Goal: Information Seeking & Learning: Learn about a topic

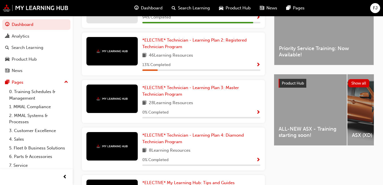
scroll to position [169, 0]
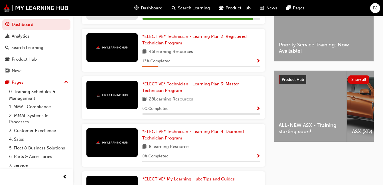
click at [298, 127] on span "ALL-NEW ASX - Training starting soon!" at bounding box center [311, 128] width 64 height 13
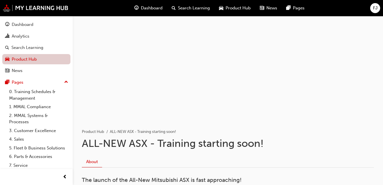
click at [25, 60] on link "Product Hub" at bounding box center [36, 59] width 68 height 11
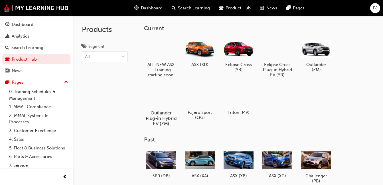
click at [161, 107] on div at bounding box center [161, 96] width 32 height 23
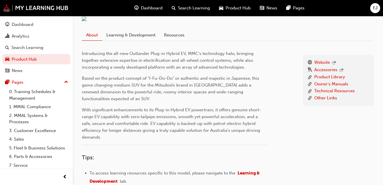
scroll to position [127, 0]
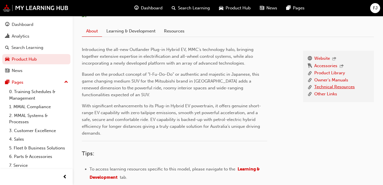
click at [319, 91] on link "Technical Resources" at bounding box center [334, 87] width 41 height 7
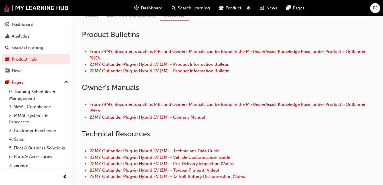
scroll to position [144, 0]
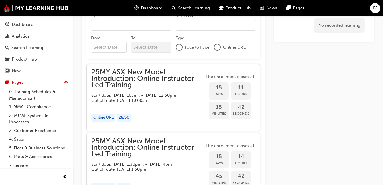
scroll to position [355, 0]
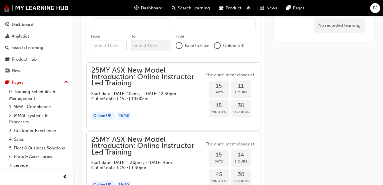
click at [112, 85] on span "25MY ASX New Model Introduction: Online Instructor Led Training" at bounding box center [147, 76] width 113 height 19
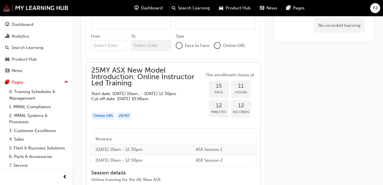
click at [103, 70] on span "25MY ASX New Model Introduction: Online Instructor Led Training" at bounding box center [147, 76] width 113 height 19
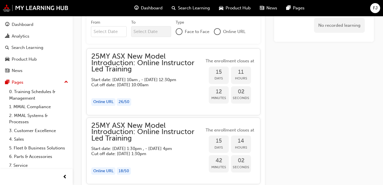
scroll to position [365, 0]
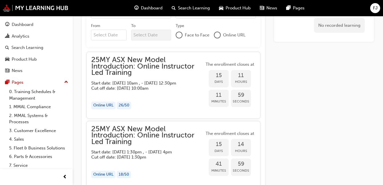
click at [105, 61] on span "25MY ASX New Model Introduction: Online Instructor Led Training" at bounding box center [147, 66] width 113 height 19
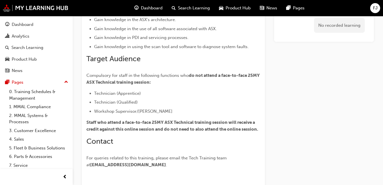
scroll to position [0, 0]
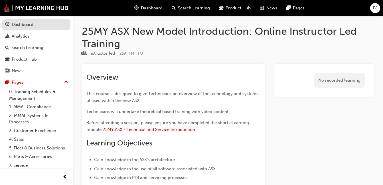
click at [23, 25] on div "Dashboard" at bounding box center [23, 24] width 22 height 7
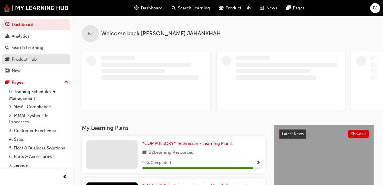
click at [20, 62] on div "Product Hub" at bounding box center [24, 59] width 25 height 7
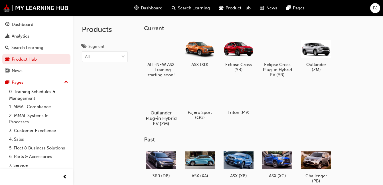
click at [160, 99] on div at bounding box center [161, 96] width 32 height 23
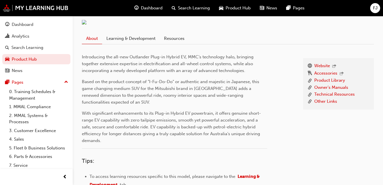
scroll to position [120, 0]
click at [326, 98] on link "Technical Resources" at bounding box center [334, 94] width 41 height 7
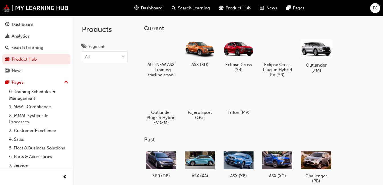
click at [322, 52] on div at bounding box center [316, 48] width 32 height 23
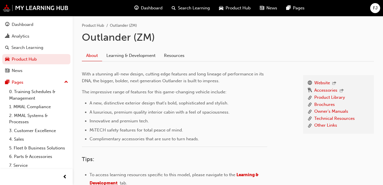
scroll to position [97, 0]
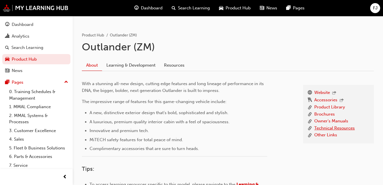
click at [340, 127] on link "Technical Resources" at bounding box center [334, 128] width 41 height 7
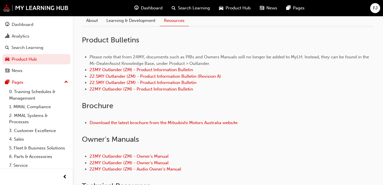
scroll to position [128, 0]
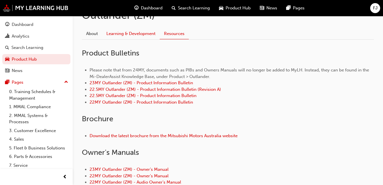
click at [135, 33] on link "Learning & Development" at bounding box center [131, 34] width 58 height 11
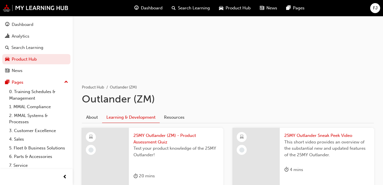
scroll to position [57, 0]
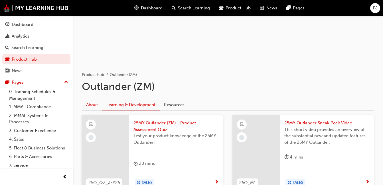
click at [93, 103] on link "About" at bounding box center [92, 105] width 20 height 11
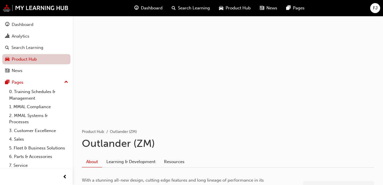
click at [19, 60] on link "Product Hub" at bounding box center [36, 59] width 68 height 11
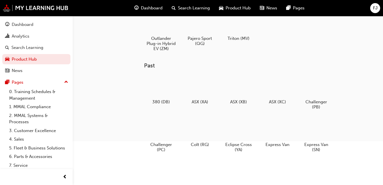
scroll to position [57, 0]
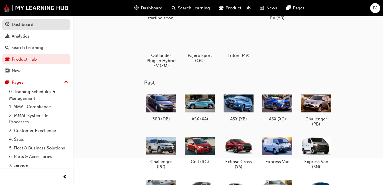
click at [22, 25] on div "Dashboard" at bounding box center [23, 24] width 22 height 7
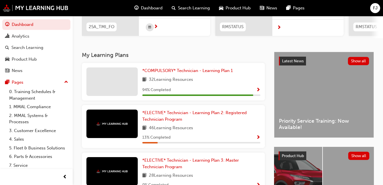
scroll to position [86, 0]
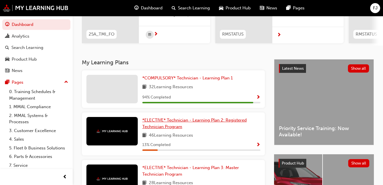
click at [167, 128] on span "*ELECTIVE* Technician - Learning Plan 2: Registered Technician Program" at bounding box center [194, 124] width 104 height 12
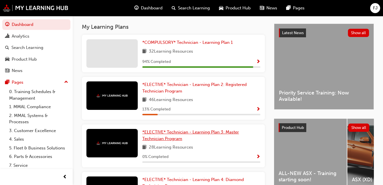
scroll to position [123, 0]
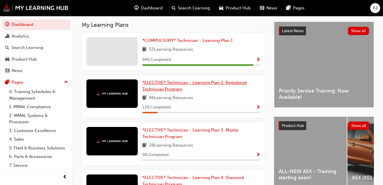
click at [209, 86] on span "*ELECTIVE* Technician - Learning Plan 2: Registered Technician Program" at bounding box center [194, 86] width 104 height 12
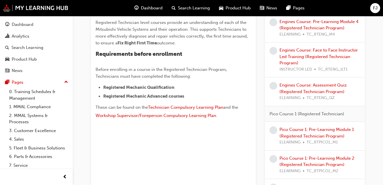
scroll to position [171, 0]
click at [171, 114] on span "Workshop Supervisor/Foreperson Compulsory Learning Plan" at bounding box center [156, 115] width 121 height 5
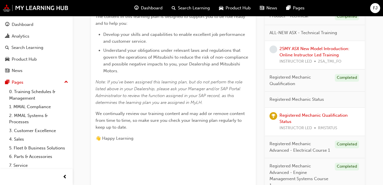
scroll to position [206, 0]
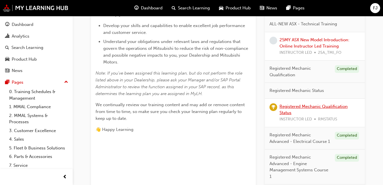
click at [330, 108] on link "Registered Mechanic Qualification Status" at bounding box center [314, 110] width 68 height 12
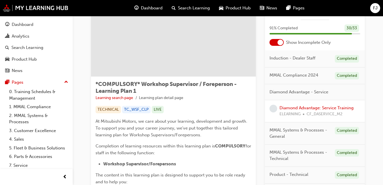
scroll to position [29, 0]
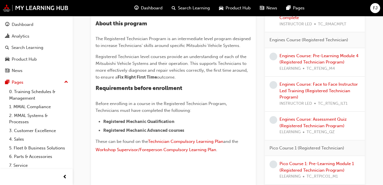
scroll to position [143, 0]
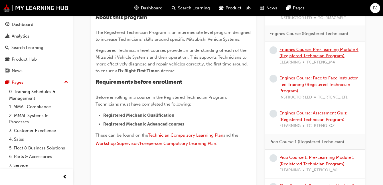
click at [321, 48] on link "Engines Course: Pre-Learning Module 4 (Registered Technician Program)" at bounding box center [319, 53] width 79 height 12
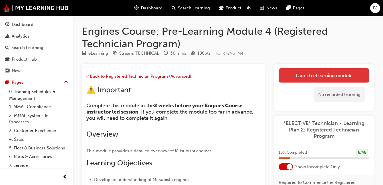
click at [306, 74] on link "Launch eLearning module" at bounding box center [324, 75] width 91 height 14
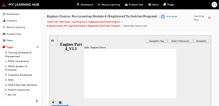
scroll to position [5, 0]
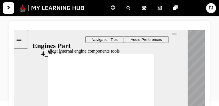
scroll to position [60, 0]
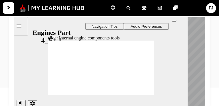
drag, startPoint x: 104, startPoint y: 73, endPoint x: 110, endPoint y: 72, distance: 6.4
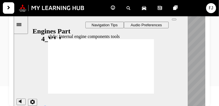
radio input "true"
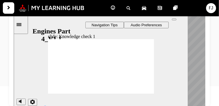
radio input "true"
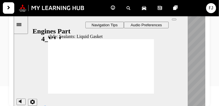
radio input "true"
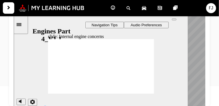
radio input "true"
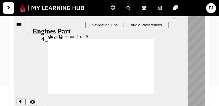
click at [107, 74] on div "Correct That's right! You selected the correct response. Continue Rectangle 1 R…" at bounding box center [101, 69] width 106 height 60
radio input "true"
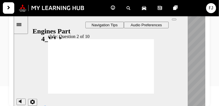
radio input "true"
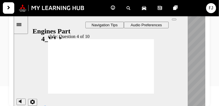
drag, startPoint x: 66, startPoint y: 75, endPoint x: 70, endPoint y: 54, distance: 21.3
drag, startPoint x: 85, startPoint y: 76, endPoint x: 64, endPoint y: 61, distance: 25.5
drag, startPoint x: 109, startPoint y: 76, endPoint x: 132, endPoint y: 61, distance: 27.3
drag, startPoint x: 130, startPoint y: 77, endPoint x: 133, endPoint y: 67, distance: 10.1
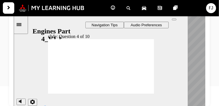
radio input "true"
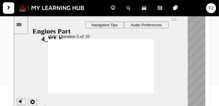
radio input "true"
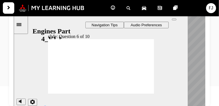
radio input "true"
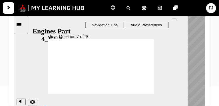
radio input "true"
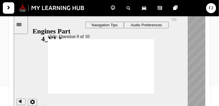
radio input "true"
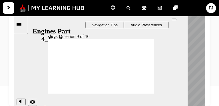
radio input "true"
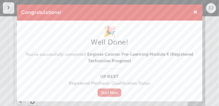
click at [110, 93] on link "Start Now" at bounding box center [110, 92] width 24 height 8
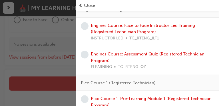
scroll to position [114, 0]
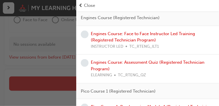
click at [86, 6] on span "Close" at bounding box center [89, 5] width 11 height 7
click at [83, 5] on span "prev-icon" at bounding box center [80, 5] width 4 height 7
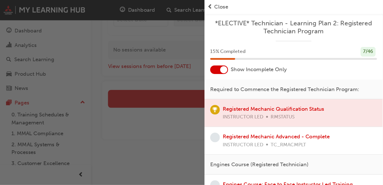
scroll to position [106, 0]
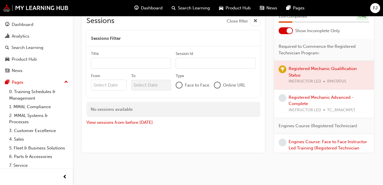
drag, startPoint x: 190, startPoint y: 1, endPoint x: 264, endPoint y: 82, distance: 110.2
click at [219, 82] on div "Technician Qualification Level: Registered Mechanic This status is assigned onc…" at bounding box center [173, 49] width 183 height 208
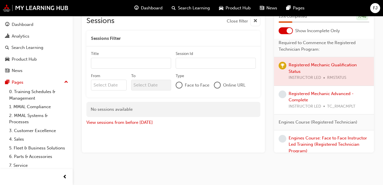
scroll to position [0, 0]
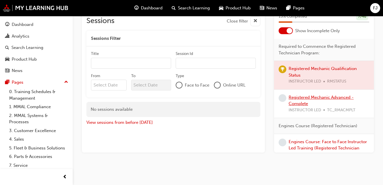
click at [219, 96] on link "Registered Mechanic Advanced - Complete" at bounding box center [321, 101] width 65 height 12
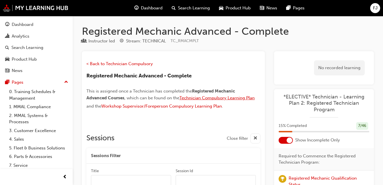
click at [209, 98] on span "Technician Compulsory Learning Plan" at bounding box center [216, 98] width 75 height 5
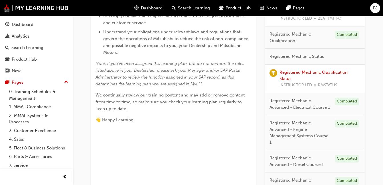
scroll to position [200, 0]
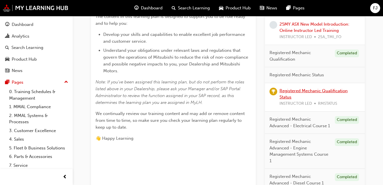
click at [288, 91] on link "Registered Mechanic Qualification Status" at bounding box center [314, 94] width 68 height 12
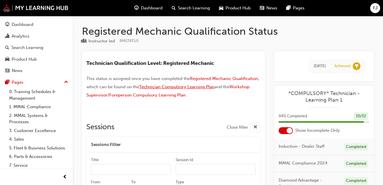
click at [206, 86] on span "Technician Compulsory Learning Plan" at bounding box center [176, 86] width 75 height 5
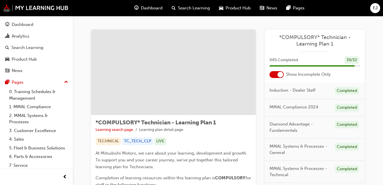
click at [375, 5] on span "FJ" at bounding box center [375, 8] width 5 height 7
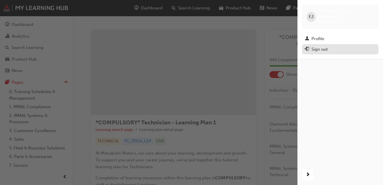
click at [315, 46] on div "Sign out" at bounding box center [320, 49] width 16 height 7
